Goal: Task Accomplishment & Management: Use online tool/utility

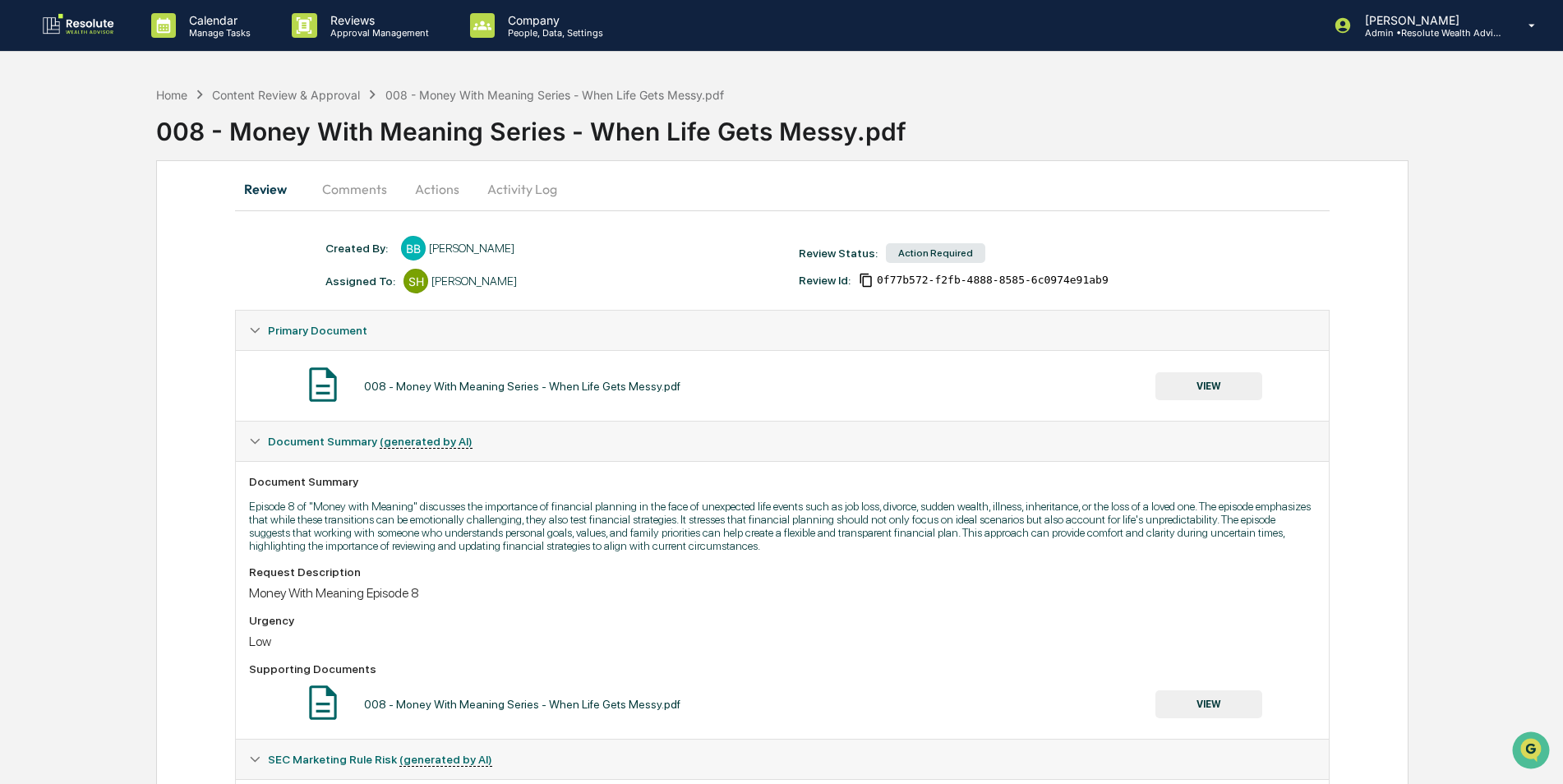
click at [430, 196] on button "Actions" at bounding box center [437, 189] width 74 height 39
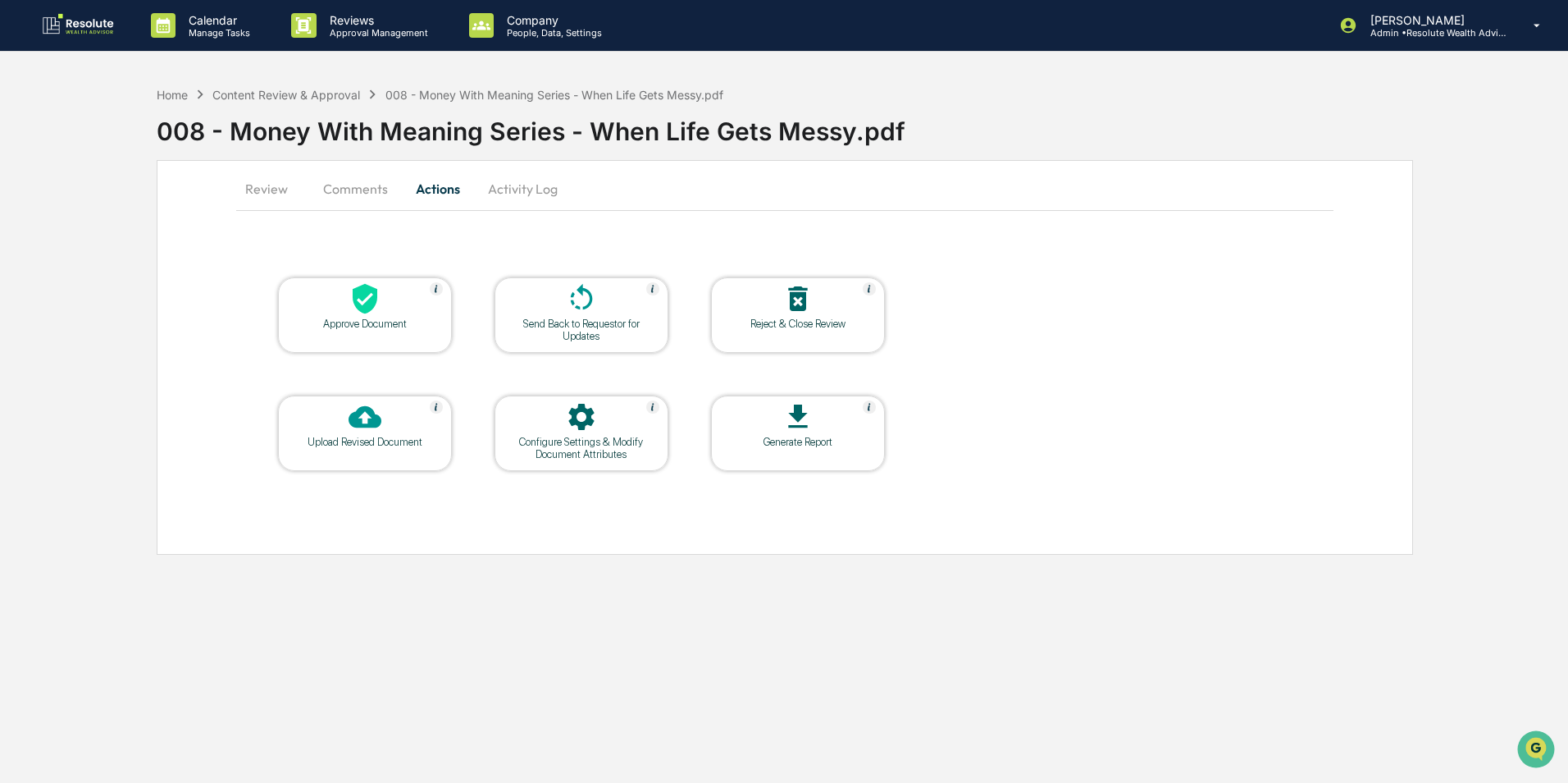
click at [366, 312] on icon at bounding box center [365, 299] width 25 height 30
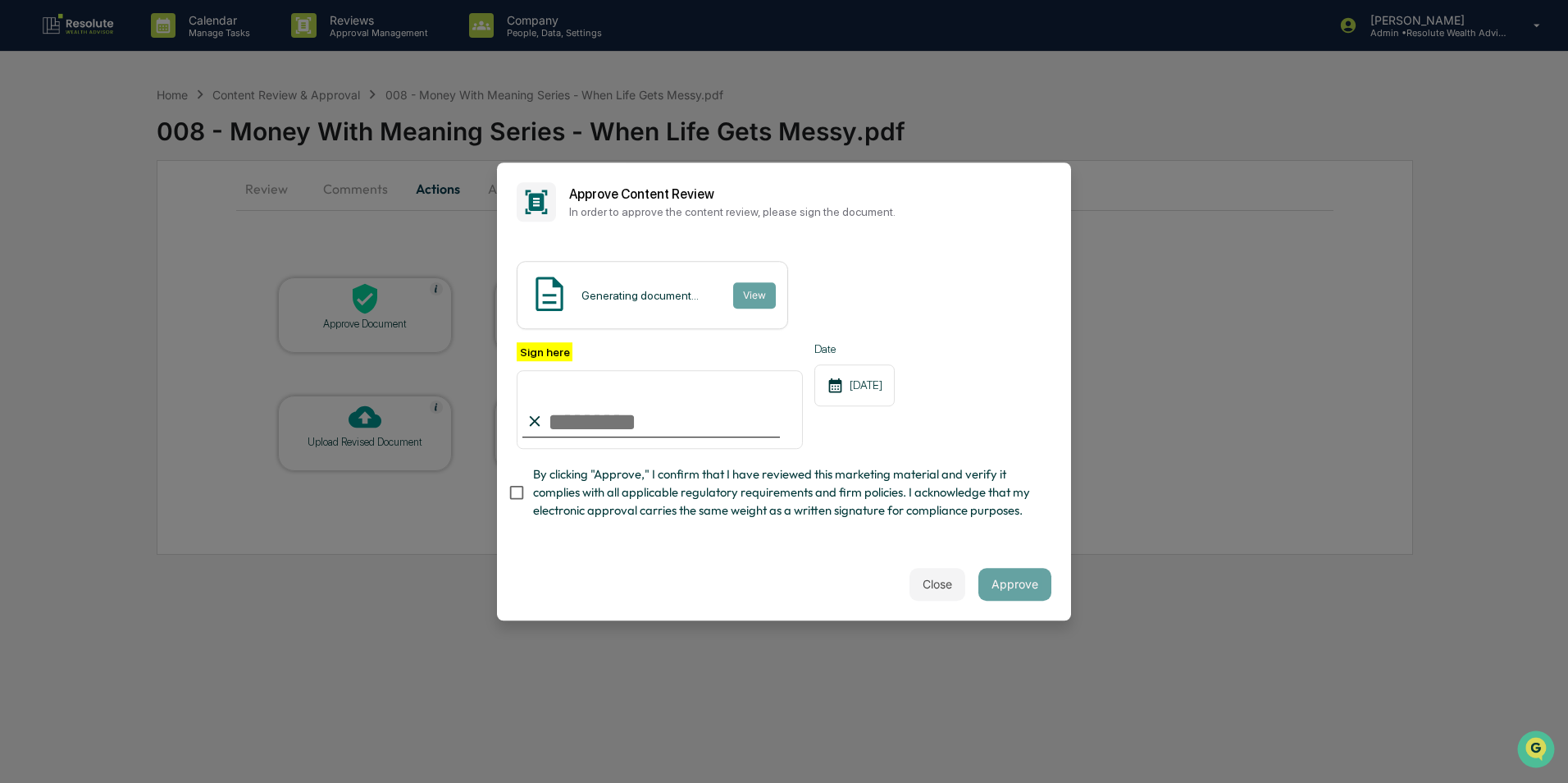
click at [600, 421] on input "Sign here" at bounding box center [660, 409] width 286 height 79
type input "**********"
click at [1027, 595] on button "Approve" at bounding box center [1014, 584] width 73 height 33
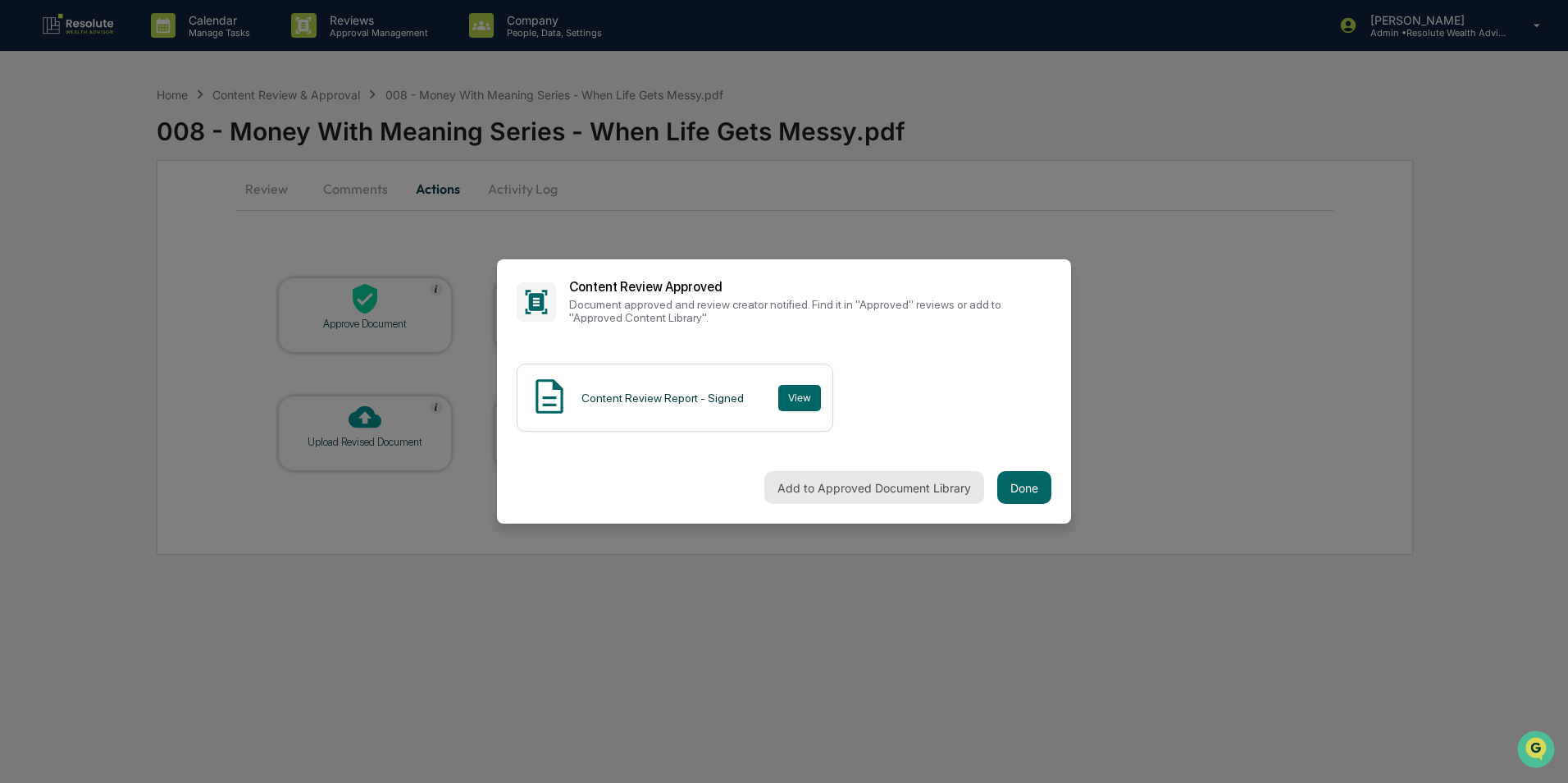
click at [840, 493] on button "Add to Approved Document Library" at bounding box center [875, 487] width 220 height 33
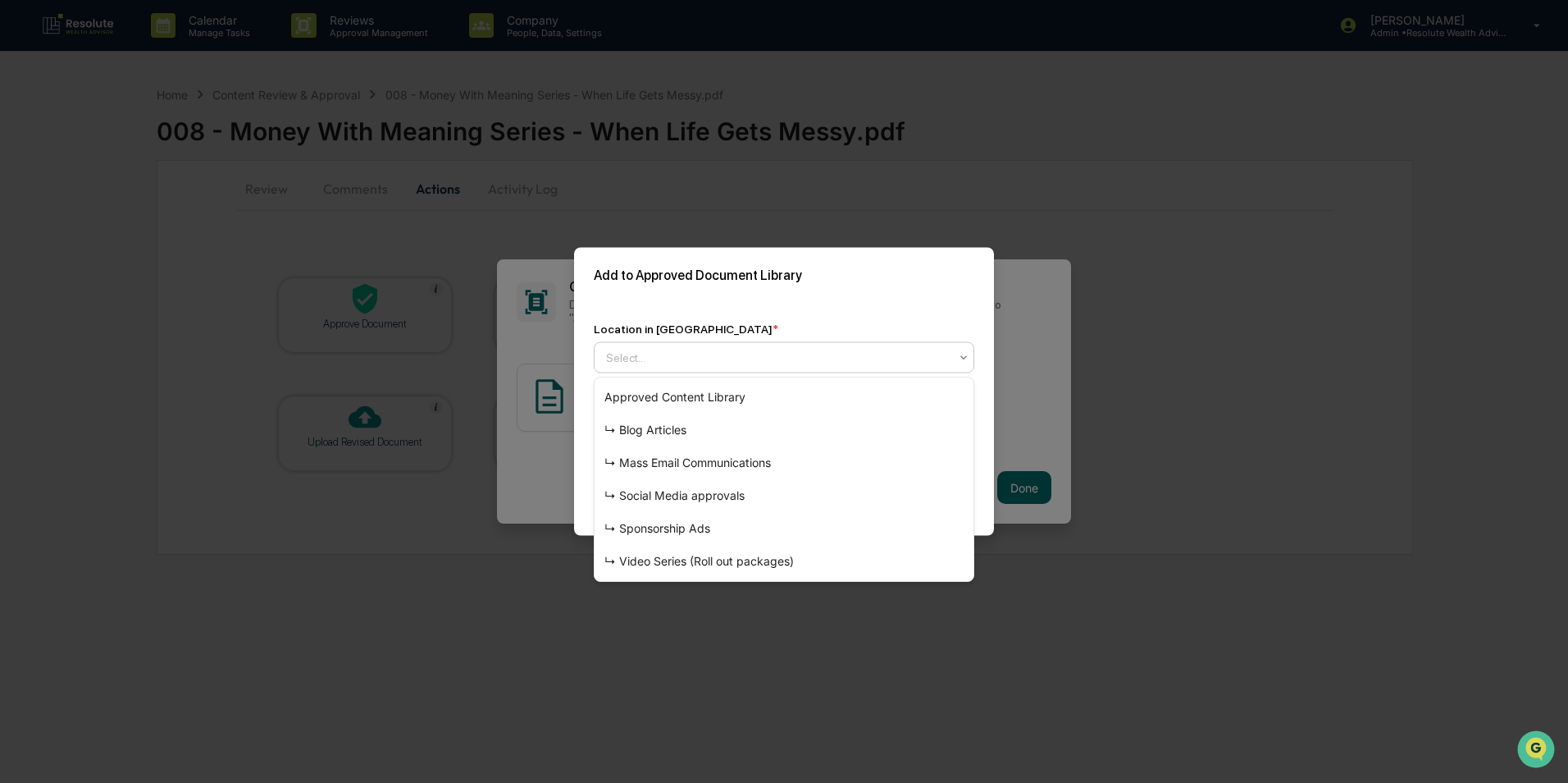
click at [746, 355] on div at bounding box center [777, 357] width 343 height 16
click at [705, 552] on div "↳ Video Series (Roll out packages)" at bounding box center [784, 561] width 379 height 33
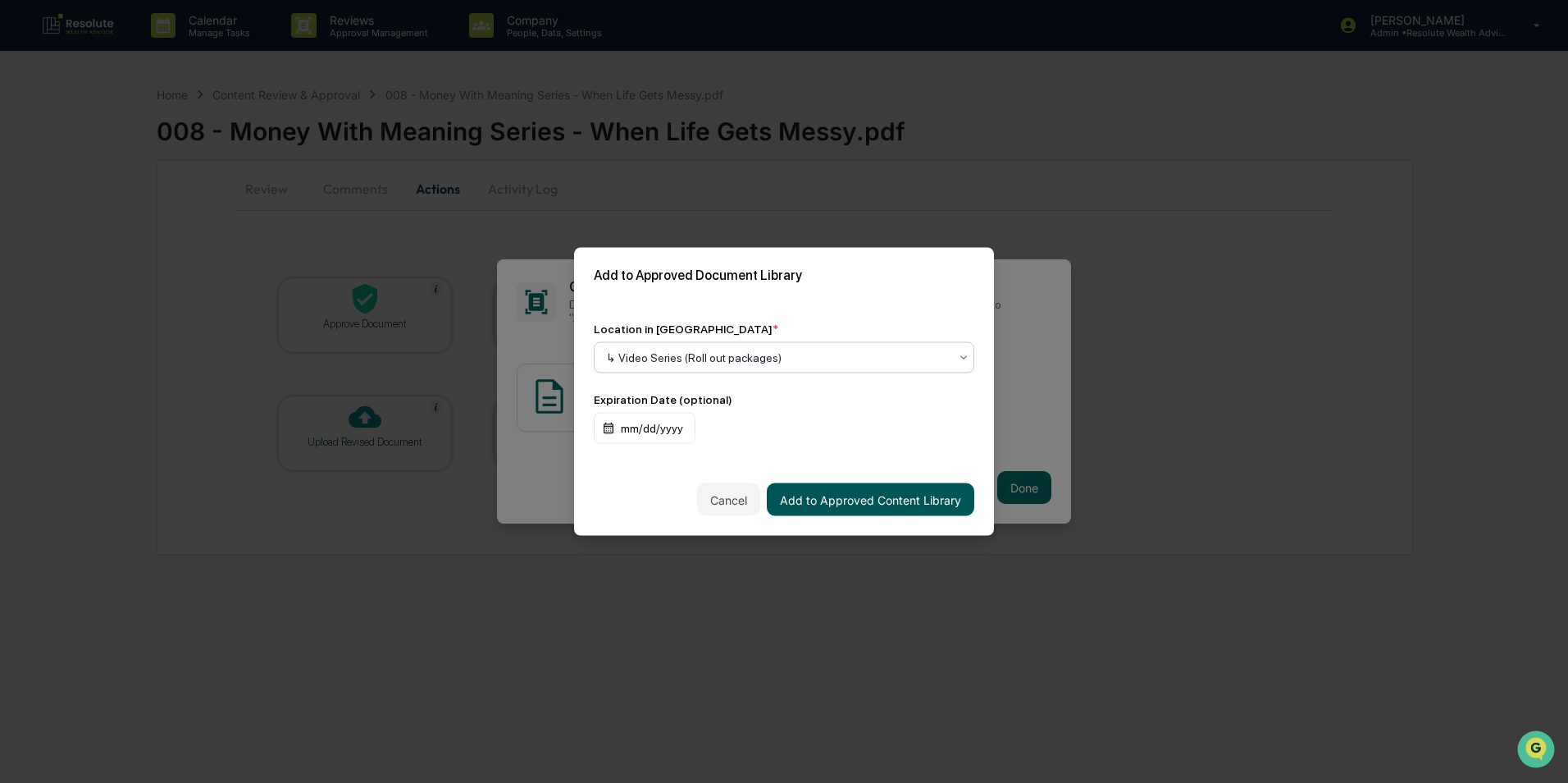
click at [923, 503] on button "Add to Approved Content Library" at bounding box center [871, 500] width 208 height 33
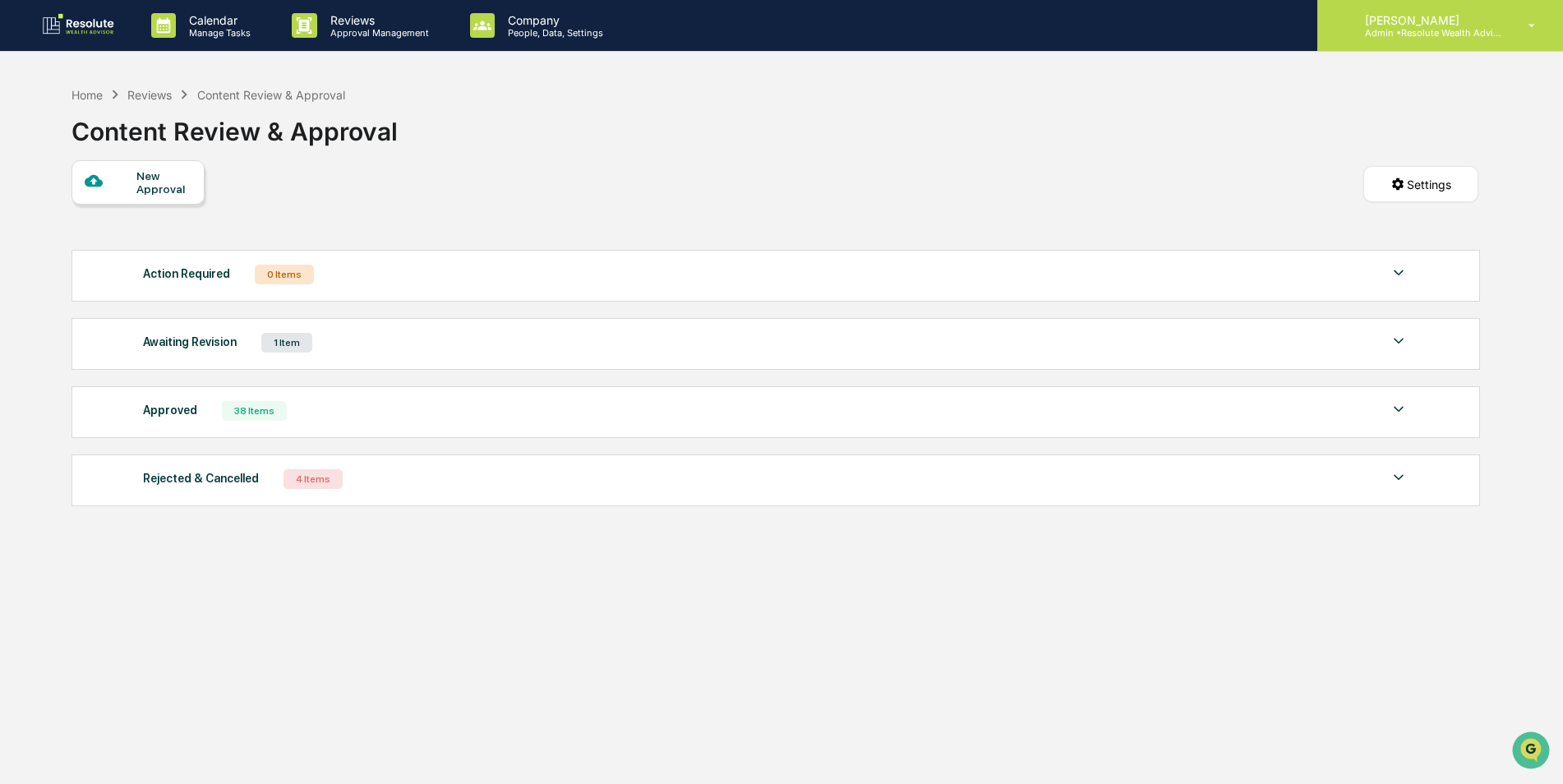
click at [1435, 30] on p "Admin • Resolute Wealth Advisor" at bounding box center [1429, 33] width 153 height 12
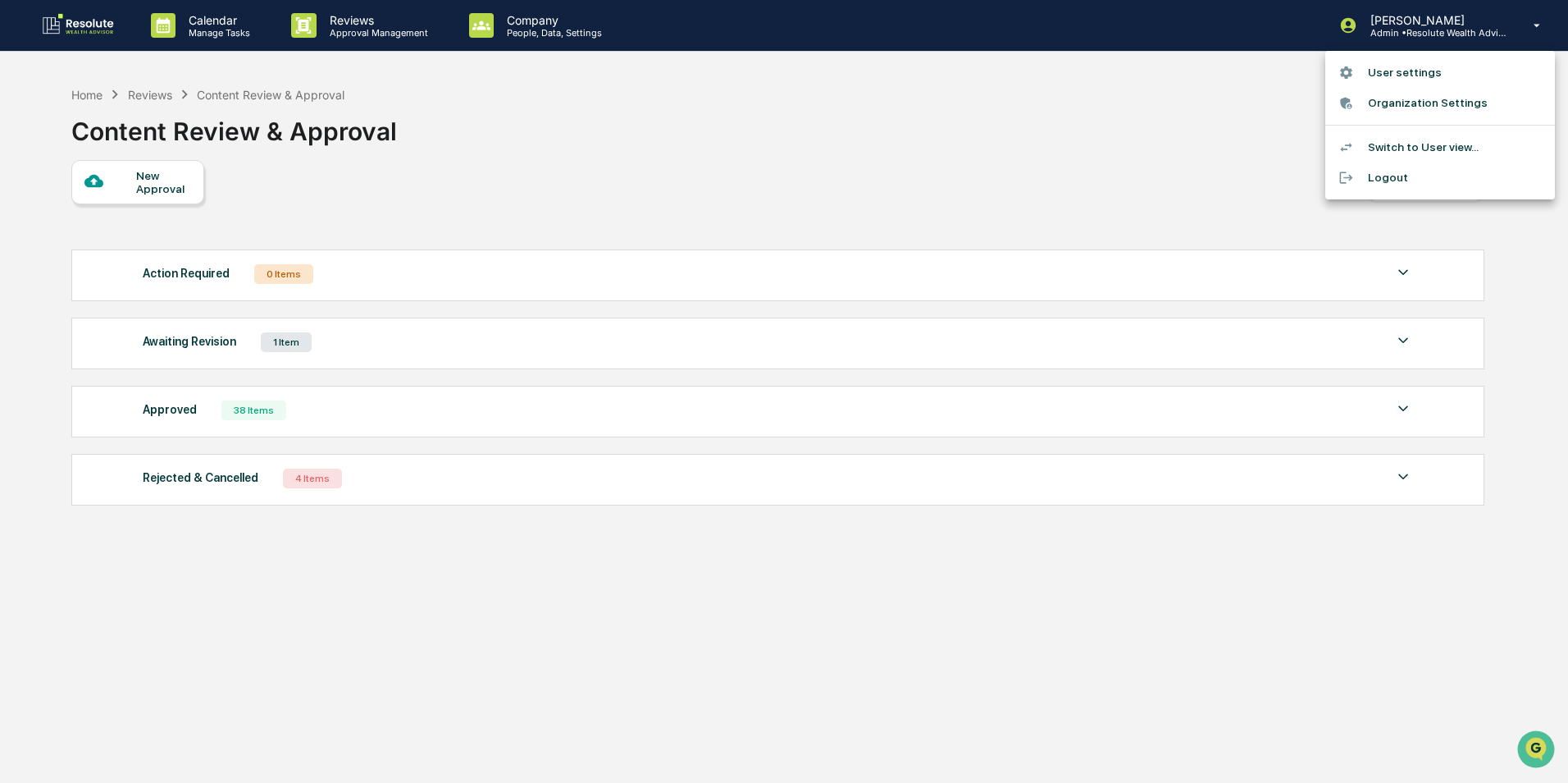
click at [1397, 178] on li "Logout" at bounding box center [1441, 177] width 230 height 30
